Goal: Task Accomplishment & Management: Manage account settings

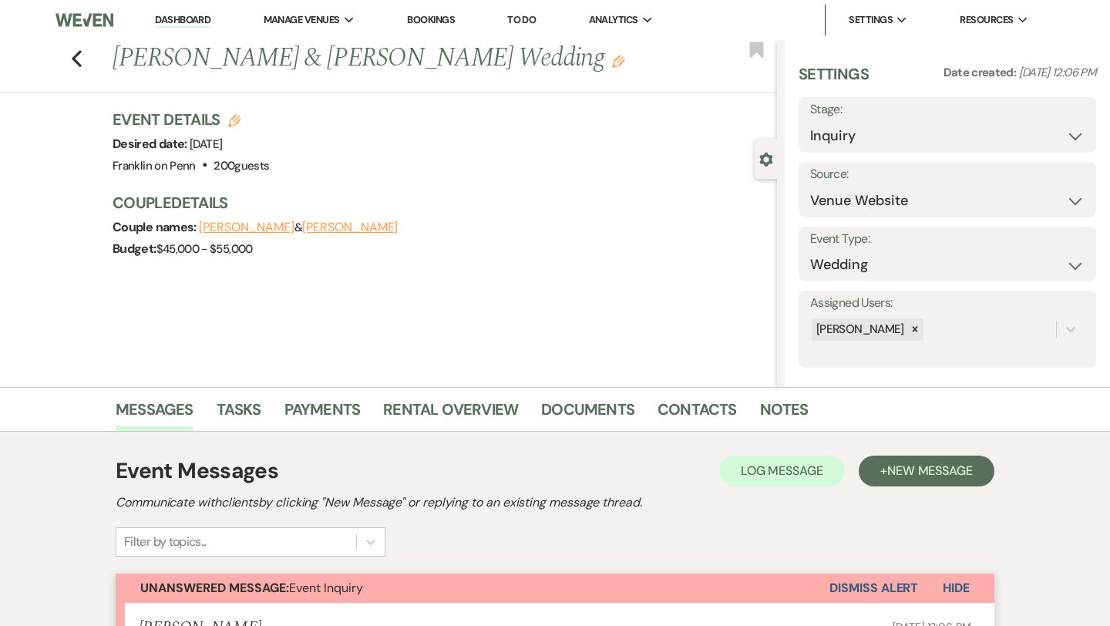
select select "5"
click at [72, 55] on icon "Previous" at bounding box center [77, 58] width 12 height 18
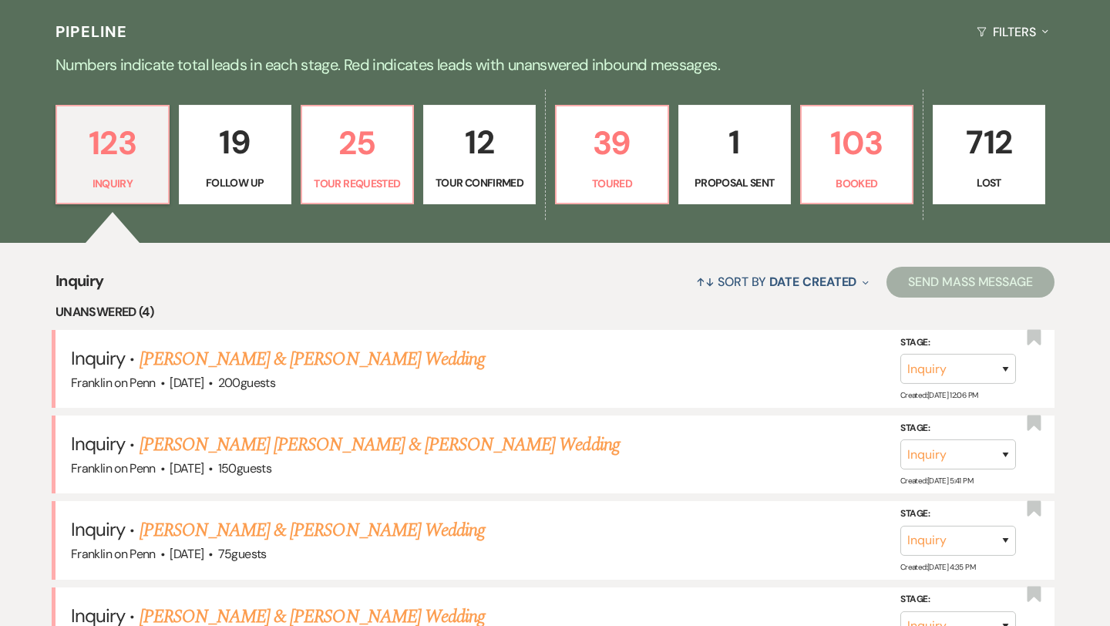
scroll to position [350, 0]
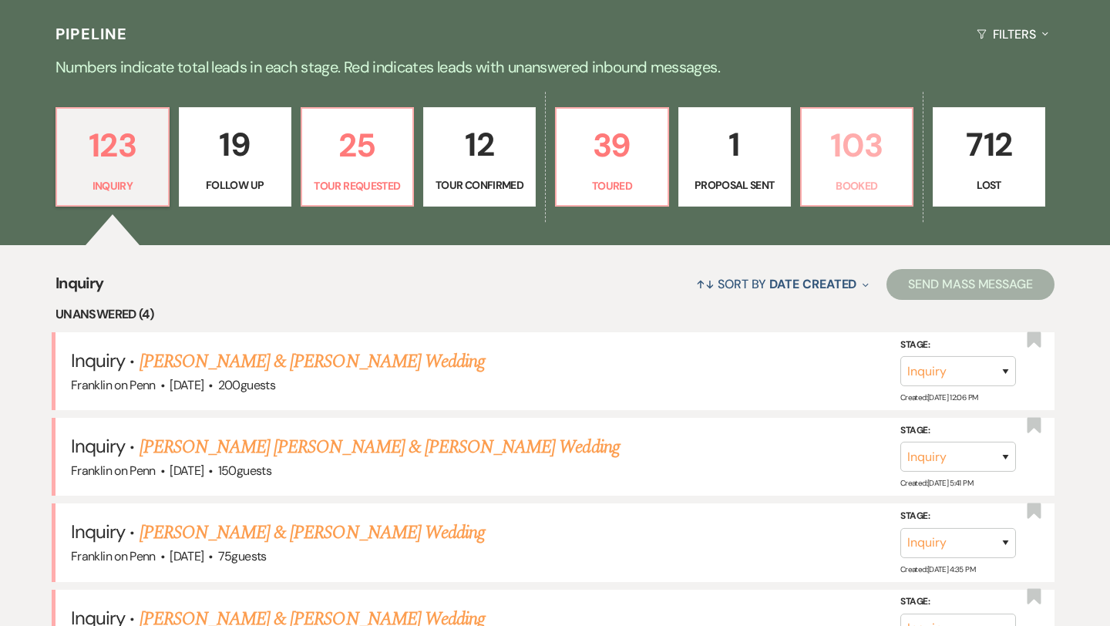
click at [847, 133] on p "103" at bounding box center [857, 145] width 92 height 52
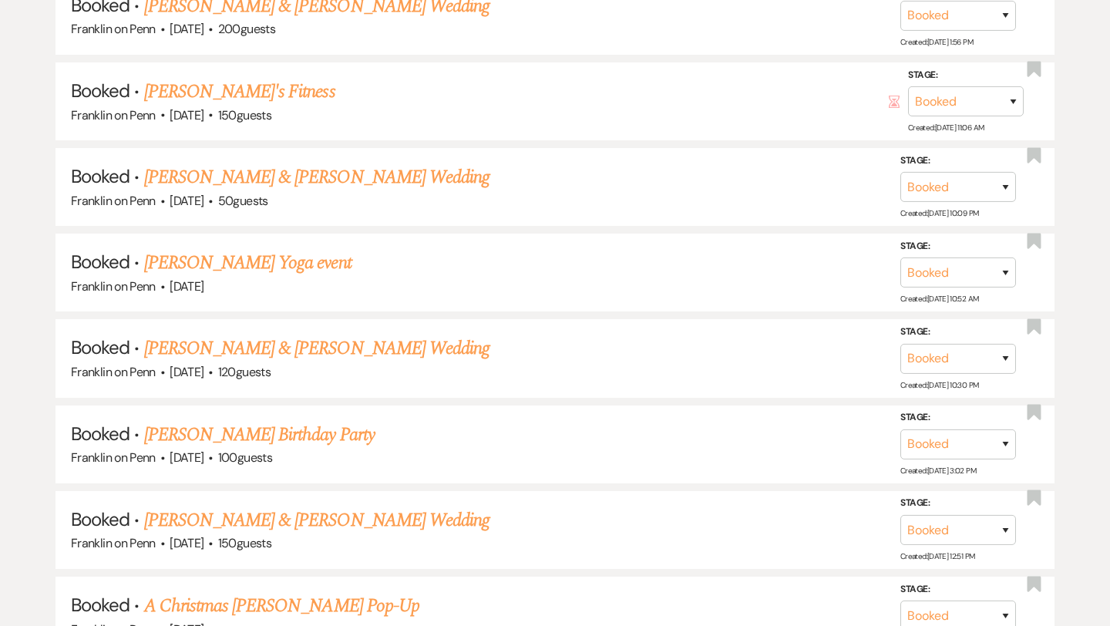
scroll to position [1493, 0]
click at [361, 341] on link "[PERSON_NAME] & [PERSON_NAME] Wedding" at bounding box center [316, 348] width 345 height 28
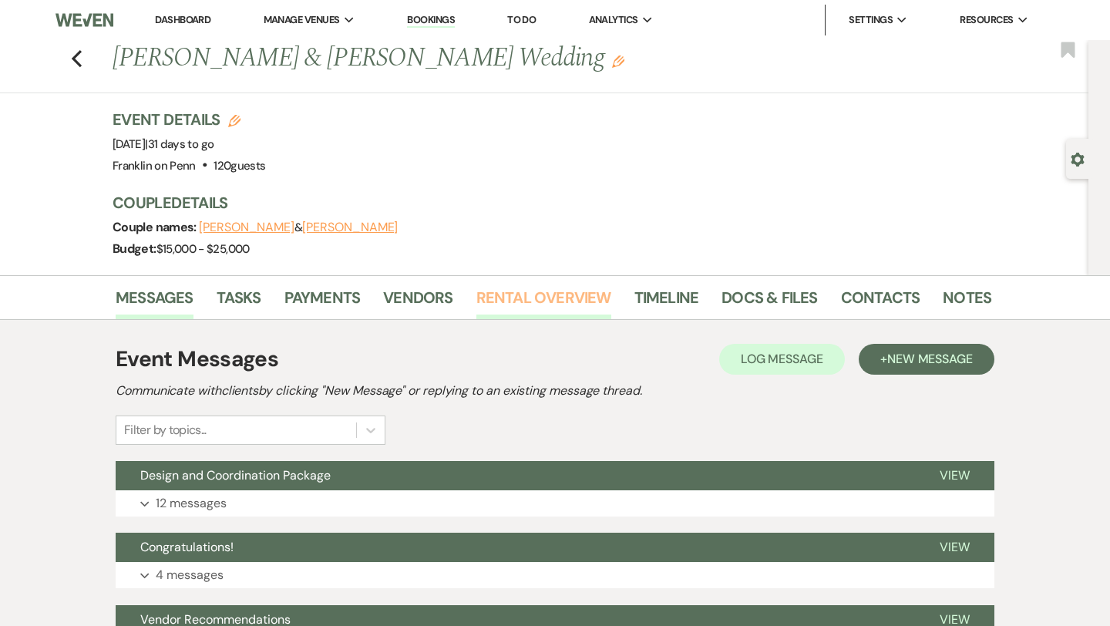
click at [551, 294] on link "Rental Overview" at bounding box center [543, 302] width 135 height 34
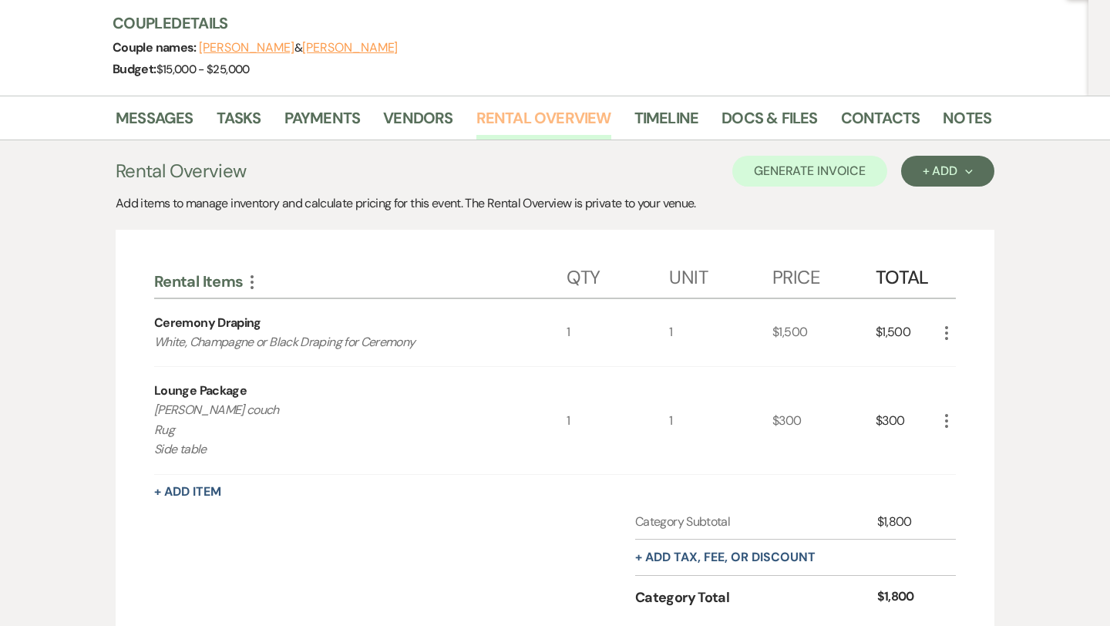
scroll to position [180, 0]
